Goal: Communication & Community: Answer question/provide support

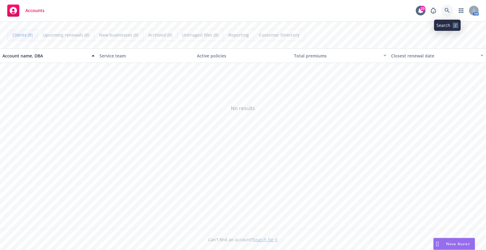
click at [446, 9] on icon at bounding box center [447, 10] width 5 height 5
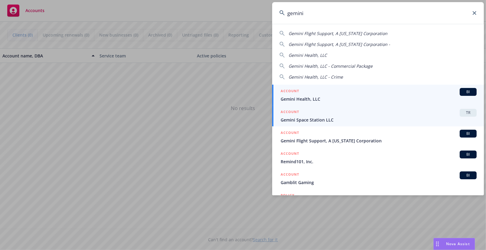
type input "gemini"
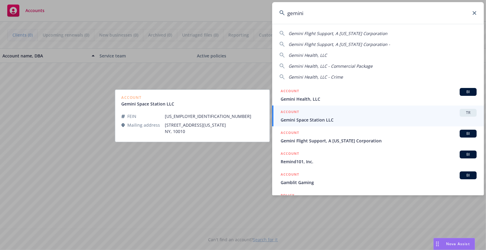
click at [348, 119] on span "Gemini Space Station LLC" at bounding box center [379, 120] width 196 height 6
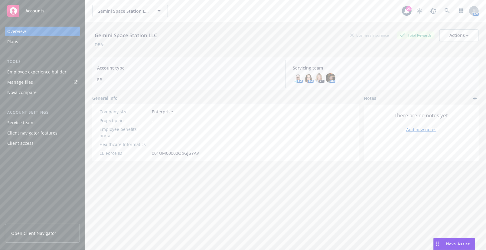
click at [48, 233] on span "Open Client Navigator" at bounding box center [33, 233] width 45 height 6
click at [39, 70] on div "Employee experience builder" at bounding box center [36, 72] width 59 height 10
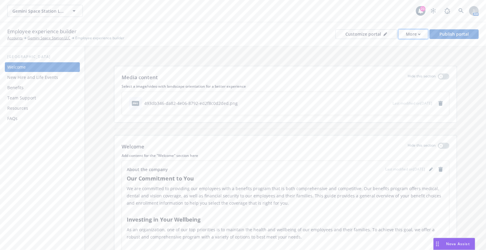
click at [416, 35] on div "More" at bounding box center [413, 34] width 15 height 9
click at [413, 59] on link "Copy portal link" at bounding box center [401, 60] width 55 height 12
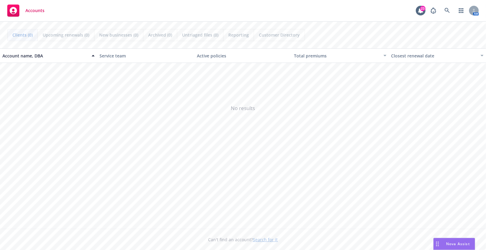
click at [449, 246] on span "Nova Assist" at bounding box center [458, 243] width 24 height 5
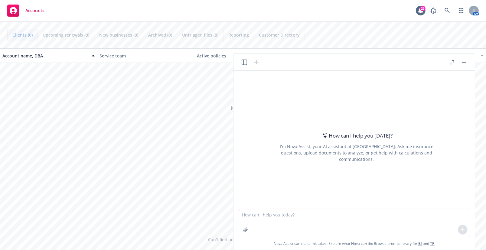
click at [323, 223] on textarea at bounding box center [354, 223] width 232 height 28
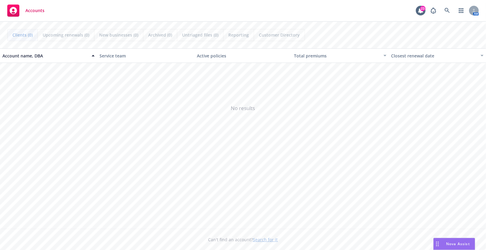
click at [460, 244] on span "Nova Assist" at bounding box center [458, 243] width 24 height 5
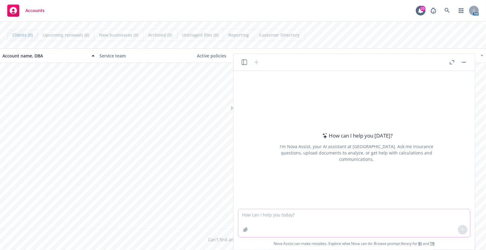
drag, startPoint x: 280, startPoint y: 220, endPoint x: 295, endPoint y: 221, distance: 15.2
click at [280, 220] on textarea at bounding box center [354, 223] width 232 height 28
click at [268, 224] on textarea at bounding box center [354, 223] width 232 height 28
click at [266, 220] on textarea at bounding box center [354, 223] width 232 height 28
click at [246, 229] on icon "button" at bounding box center [245, 229] width 5 height 5
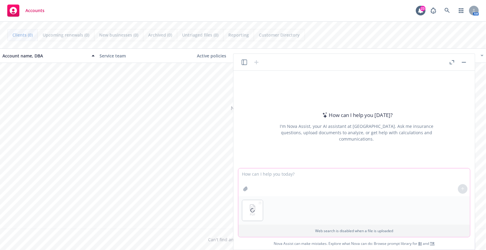
click at [292, 181] on textarea at bounding box center [354, 182] width 232 height 28
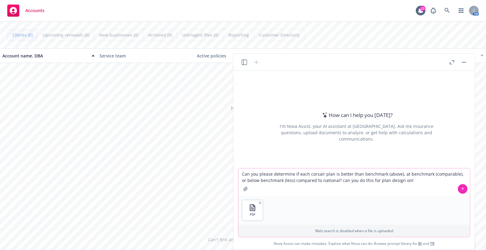
type textarea "Can you please determine if each corsair plan is better than benchmark (above),…"
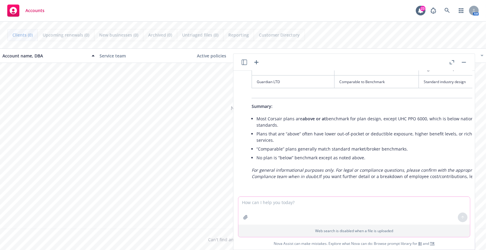
scroll to position [360, 0]
click at [374, 129] on li "Plans that are “above” often have lower out-of-pocket or deductible exposure, h…" at bounding box center [377, 136] width 241 height 15
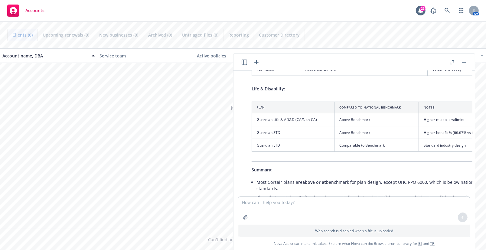
scroll to position [278, 0]
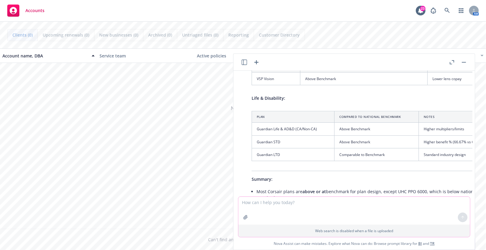
drag, startPoint x: 316, startPoint y: 204, endPoint x: 330, endPoint y: 208, distance: 14.8
click at [317, 205] on textarea at bounding box center [354, 211] width 232 height 28
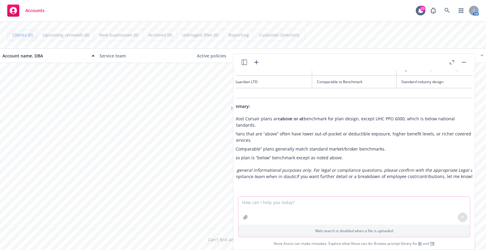
scroll to position [360, 0]
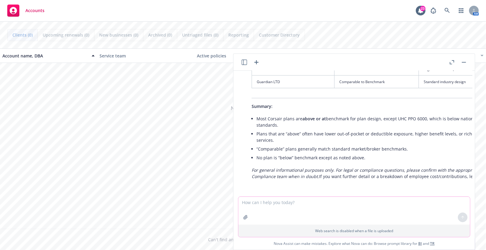
drag, startPoint x: 279, startPoint y: 214, endPoint x: 305, endPoint y: 215, distance: 26.4
click at [280, 214] on textarea at bounding box center [354, 211] width 232 height 28
drag, startPoint x: 321, startPoint y: 214, endPoint x: 308, endPoint y: 213, distance: 13.7
click at [308, 213] on textarea "can you pelase" at bounding box center [354, 211] width 232 height 28
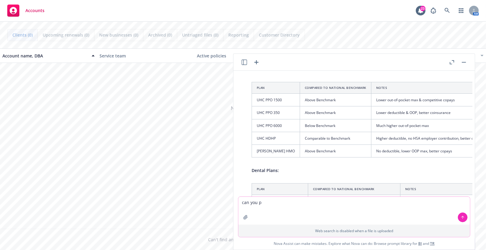
scroll to position [0, 0]
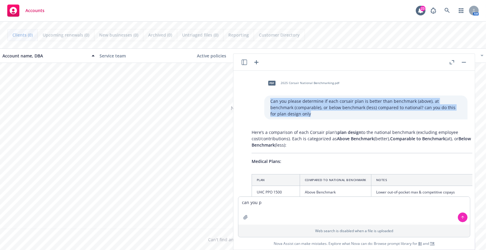
drag, startPoint x: 315, startPoint y: 114, endPoint x: 241, endPoint y: 100, distance: 74.5
click at [241, 100] on div "pdf 2025 Corsair National Benchmarking.pdf Can you please determine if each cor…" at bounding box center [357, 98] width 232 height 44
copy p "Can you please determine if each corsair plan is better than benchmark (above),…"
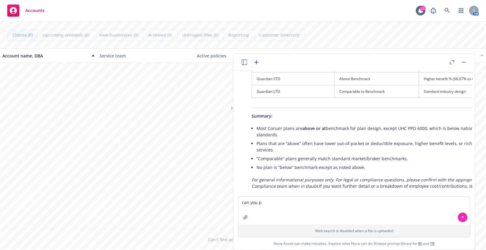
scroll to position [360, 0]
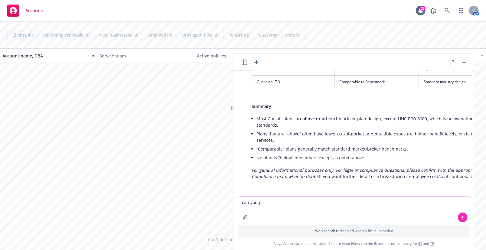
click at [289, 208] on textarea "can you p" at bounding box center [354, 211] width 232 height 28
drag, startPoint x: 295, startPoint y: 203, endPoint x: 196, endPoint y: 206, distance: 98.6
click at [196, 206] on body "Accounts 23 AM Clients (0) Upcoming renewals (0) New businesses (0) Archived (0…" at bounding box center [243, 125] width 486 height 250
paste textarea "Can you please determine if each corsair plan is better than benchmark (above),…"
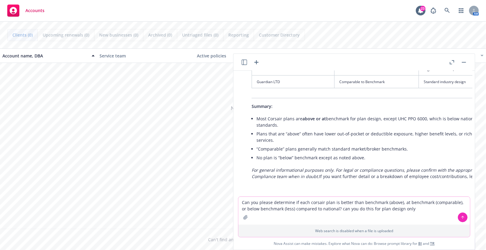
drag, startPoint x: 414, startPoint y: 207, endPoint x: 396, endPoint y: 206, distance: 17.6
click at [396, 206] on textarea "Can you please determine if each corsair plan is better than benchmark (above),…" at bounding box center [354, 211] width 232 height 28
click at [407, 209] on textarea "Can you please determine if each corsair plan is better than benchmark (above),…" at bounding box center [354, 211] width 232 height 28
type textarea "Can you please determine if each corsair plan is better than benchmark (above),…"
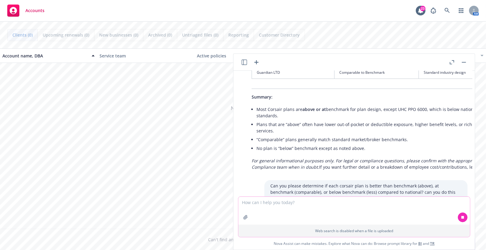
scroll to position [395, 0]
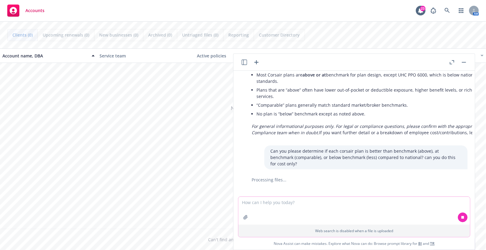
click at [322, 214] on textarea at bounding box center [354, 211] width 232 height 28
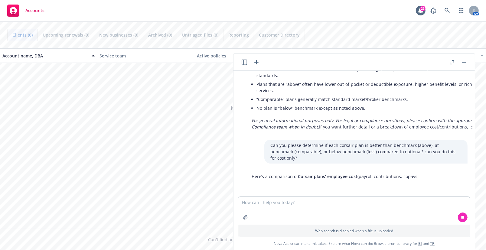
scroll to position [408, 0]
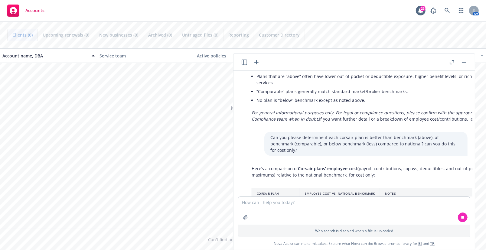
click at [346, 168] on span "Corsair plans’ employee cost" at bounding box center [328, 169] width 60 height 6
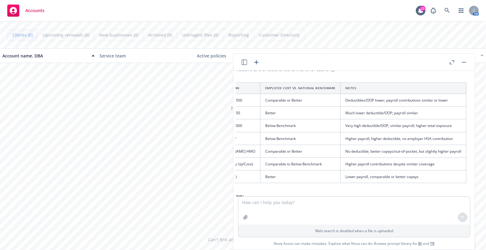
scroll to position [514, 0]
